Goal: Task Accomplishment & Management: Use online tool/utility

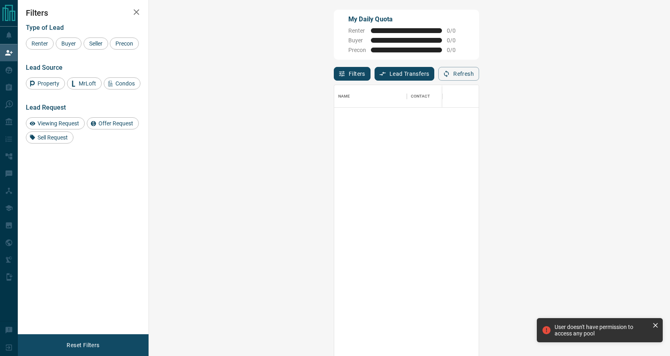
scroll to position [272, 503]
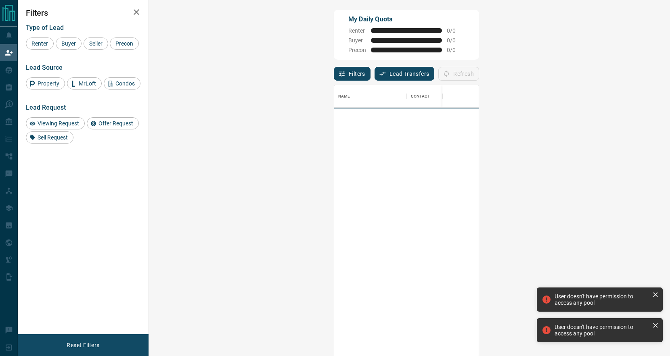
scroll to position [272, 503]
